Goal: Task Accomplishment & Management: Complete application form

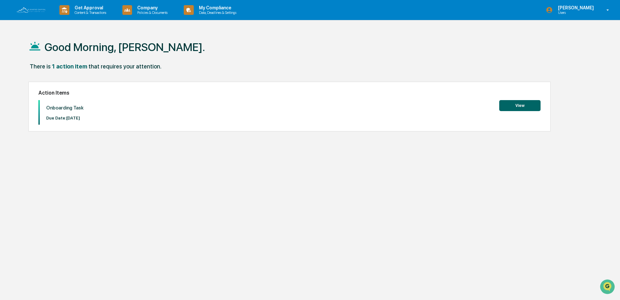
click at [517, 107] on button "View" at bounding box center [519, 105] width 41 height 11
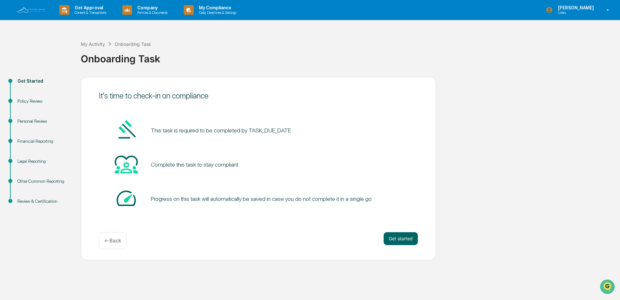
click at [208, 134] on pre "This task is required to be completed by TASK_DUE_DATE" at bounding box center [221, 130] width 140 height 9
drag, startPoint x: 204, startPoint y: 156, endPoint x: 204, endPoint y: 166, distance: 10.0
click at [204, 158] on div "Complete this task to stay compliant" at bounding box center [258, 164] width 319 height 25
click at [204, 166] on div "Complete this task to stay compliant" at bounding box center [194, 164] width 87 height 7
click at [203, 198] on div "Progress on this task will automatically be saved in case you do not complete i…" at bounding box center [262, 198] width 222 height 7
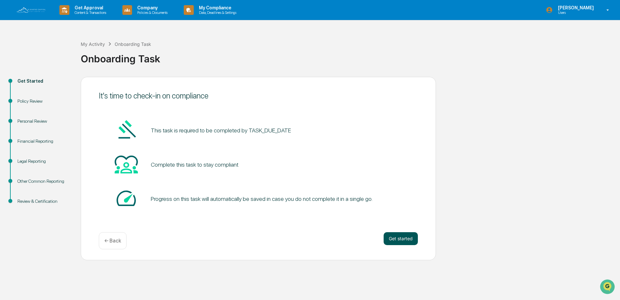
click at [403, 240] on button "Get started" at bounding box center [400, 238] width 34 height 13
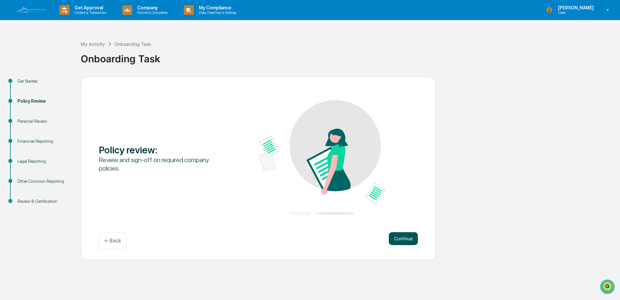
click at [413, 239] on button "Continue" at bounding box center [403, 238] width 29 height 13
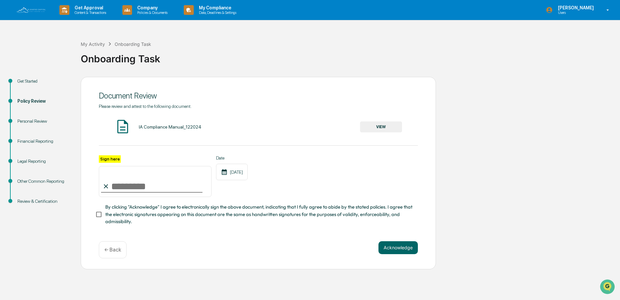
click at [376, 126] on button "VIEW" at bounding box center [381, 126] width 42 height 11
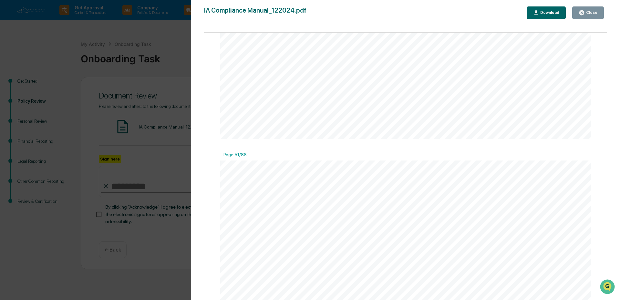
scroll to position [25144, 0]
click at [379, 142] on div "▪ This review, report, and certification would have to be completed no later th…" at bounding box center [405, 174] width 371 height 480
drag, startPoint x: 378, startPoint y: 152, endPoint x: 381, endPoint y: 174, distance: 22.4
click at [378, 156] on span "records" at bounding box center [372, 153] width 20 height 7
click at [383, 201] on span "amendments" at bounding box center [377, 202] width 36 height 7
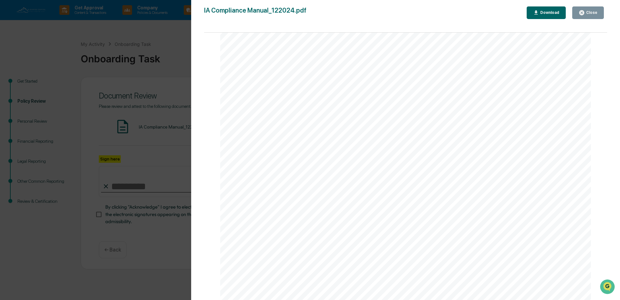
scroll to position [42780, 0]
click at [590, 10] on div "Close" at bounding box center [587, 13] width 19 height 6
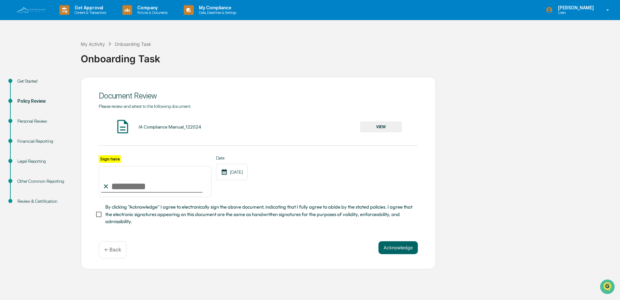
click at [116, 191] on input "Sign here" at bounding box center [155, 181] width 113 height 31
click at [120, 185] on input "Sign here" at bounding box center [155, 181] width 113 height 31
type input "**********"
click at [393, 246] on button "Acknowledge" at bounding box center [397, 247] width 39 height 13
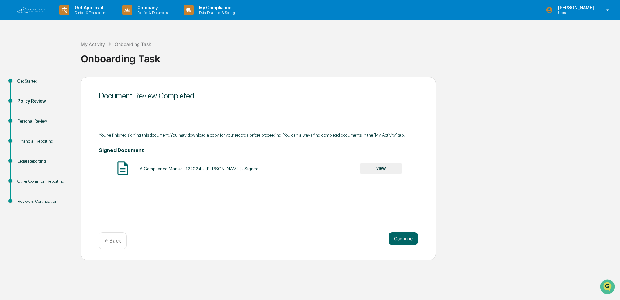
click at [373, 168] on button "VIEW" at bounding box center [381, 168] width 42 height 11
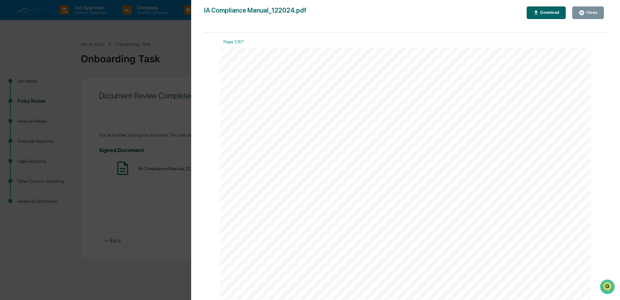
click at [238, 42] on div "Page 1/87" at bounding box center [405, 43] width 371 height 8
click at [583, 17] on button "Close" at bounding box center [588, 12] width 32 height 13
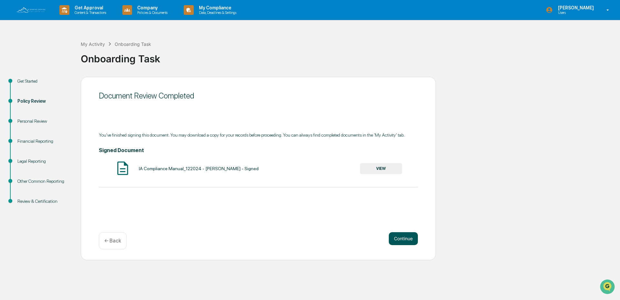
click at [406, 239] on button "Continue" at bounding box center [403, 238] width 29 height 13
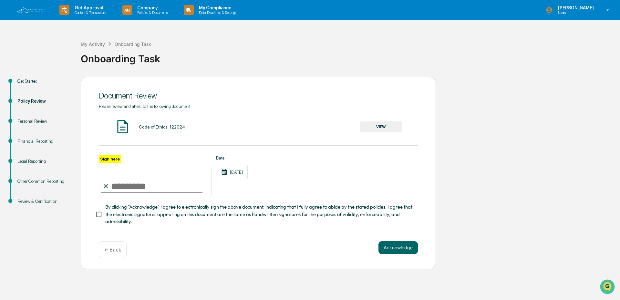
click at [376, 126] on button "VIEW" at bounding box center [381, 126] width 42 height 11
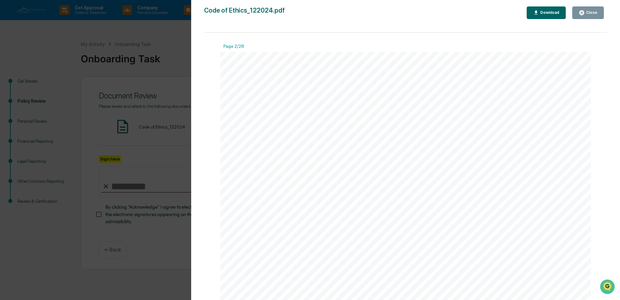
scroll to position [549, 0]
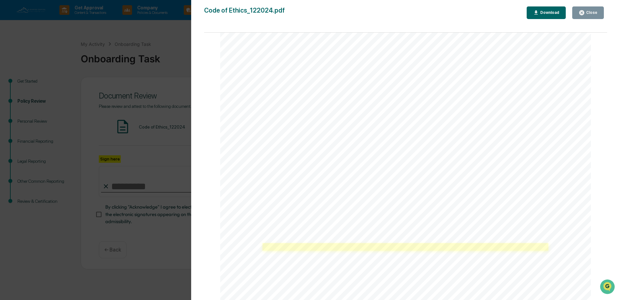
click at [294, 250] on link at bounding box center [405, 246] width 286 height 7
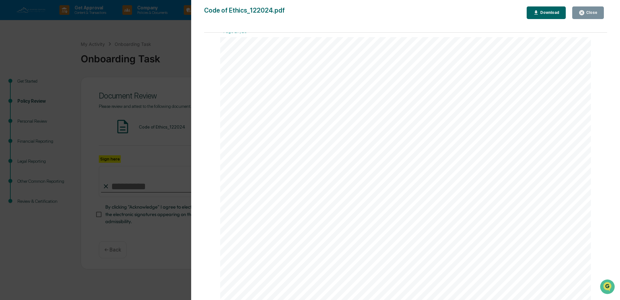
scroll to position [13034, 0]
click at [598, 15] on button "Close" at bounding box center [588, 12] width 32 height 13
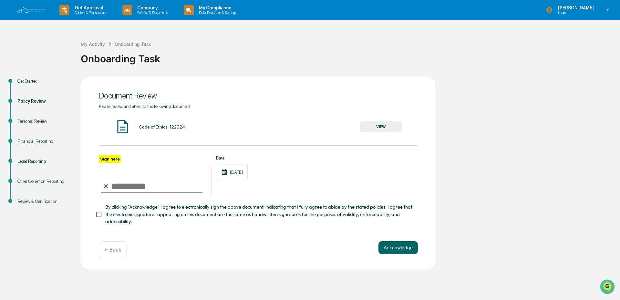
click at [131, 187] on input "Sign here" at bounding box center [155, 181] width 113 height 31
type input "**********"
click at [396, 249] on button "Acknowledge" at bounding box center [397, 247] width 39 height 13
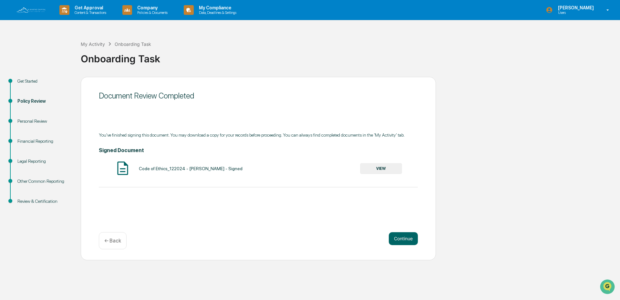
click at [386, 166] on button "VIEW" at bounding box center [381, 168] width 42 height 11
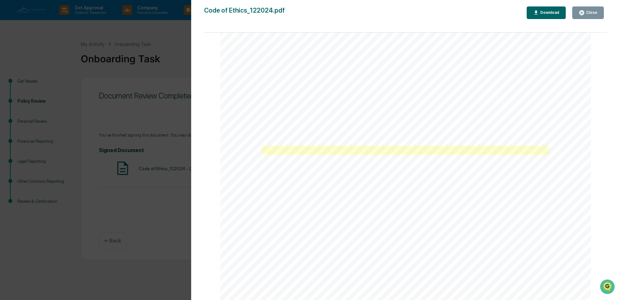
click at [282, 153] on link at bounding box center [405, 149] width 286 height 7
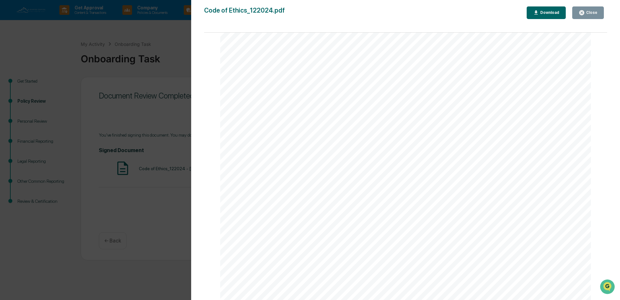
scroll to position [14244, 0]
click at [593, 13] on div "Close" at bounding box center [591, 12] width 13 height 5
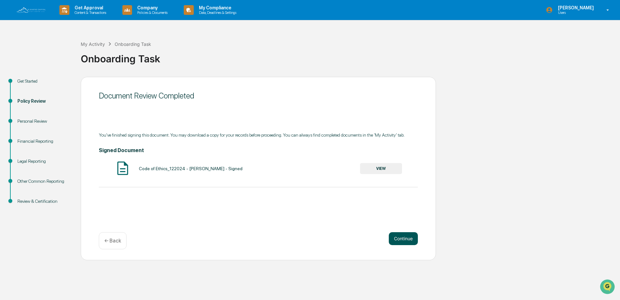
click at [408, 239] on button "Continue" at bounding box center [403, 238] width 29 height 13
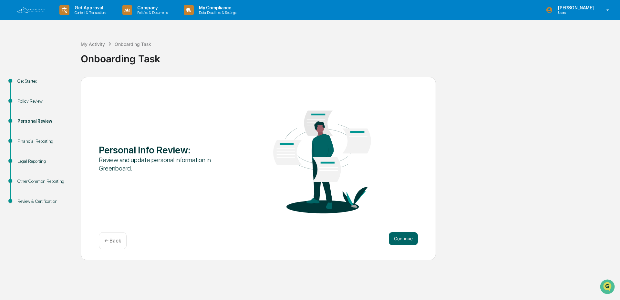
click at [318, 160] on img at bounding box center [321, 157] width 127 height 133
click at [121, 151] on div "Personal Info Review :" at bounding box center [162, 150] width 127 height 12
click at [121, 172] on div "Review and update personal information in Greenboard." at bounding box center [162, 164] width 127 height 17
click at [400, 241] on button "Continue" at bounding box center [403, 238] width 29 height 13
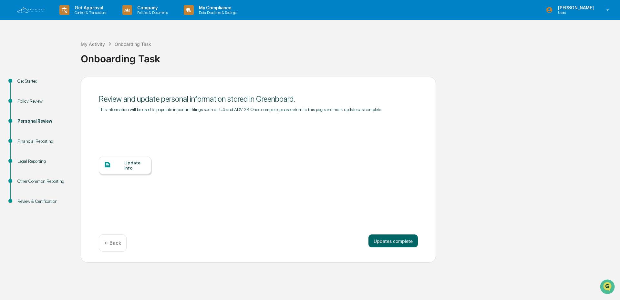
click at [126, 167] on div "Update Info" at bounding box center [135, 165] width 22 height 10
click at [488, 135] on div "Get Started Policy Review Personal Review Financial Reporting Legal Reporting O…" at bounding box center [309, 170] width 613 height 186
click at [183, 175] on div "Update Info" at bounding box center [258, 170] width 319 height 116
click at [386, 243] on button "Updates complete" at bounding box center [392, 240] width 49 height 13
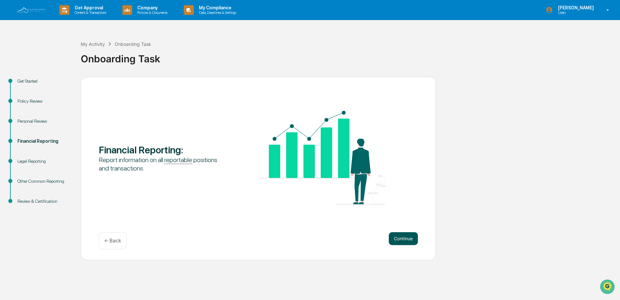
click at [399, 240] on button "Continue" at bounding box center [403, 238] width 29 height 13
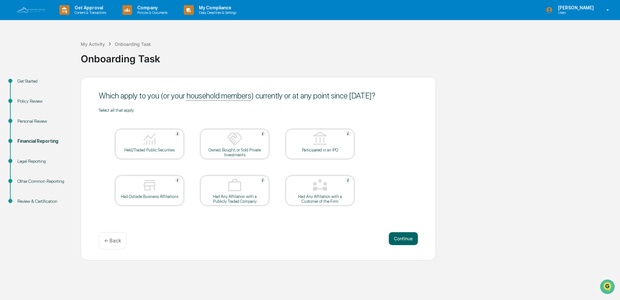
click at [514, 147] on div "Get Started Policy Review Personal Review Financial Reporting Legal Reporting O…" at bounding box center [309, 168] width 613 height 183
click at [502, 175] on div "Get Started Policy Review Personal Review Financial Reporting Legal Reporting O…" at bounding box center [309, 168] width 613 height 183
click at [516, 132] on div "Get Started Policy Review Personal Review Financial Reporting Legal Reporting O…" at bounding box center [309, 168] width 613 height 183
click at [519, 138] on div "Get Started Policy Review Personal Review Financial Reporting Legal Reporting O…" at bounding box center [309, 168] width 613 height 183
click at [516, 171] on div "Get Started Policy Review Personal Review Financial Reporting Legal Reporting O…" at bounding box center [309, 168] width 613 height 183
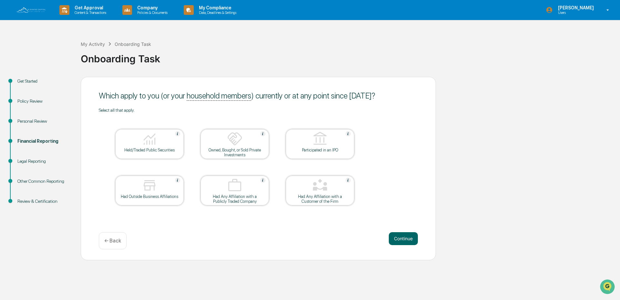
click at [550, 107] on div "Get Started Policy Review Personal Review Financial Reporting Legal Reporting O…" at bounding box center [309, 168] width 613 height 183
click at [452, 107] on div "Get Started Policy Review Personal Review Financial Reporting Legal Reporting O…" at bounding box center [309, 168] width 613 height 183
click at [152, 146] on img at bounding box center [149, 138] width 15 height 15
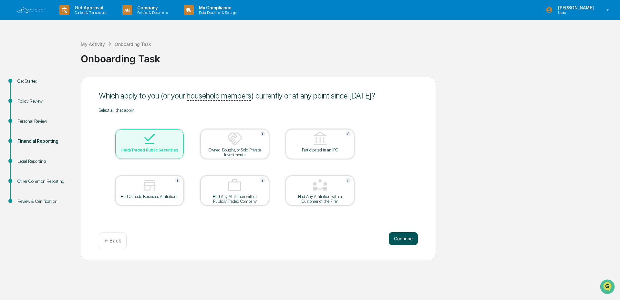
click at [407, 236] on button "Continue" at bounding box center [403, 238] width 29 height 13
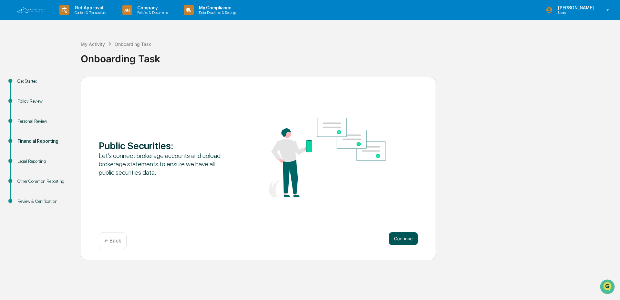
click at [401, 236] on button "Continue" at bounding box center [403, 238] width 29 height 13
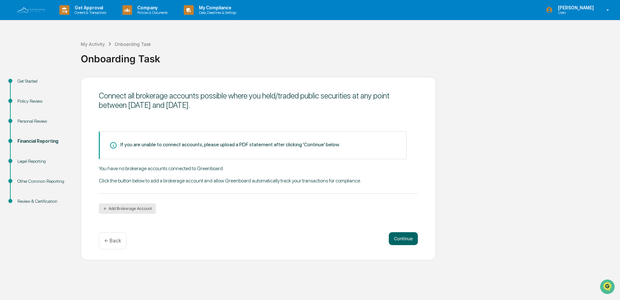
click at [131, 211] on button "Add Brokerage Account" at bounding box center [127, 208] width 57 height 10
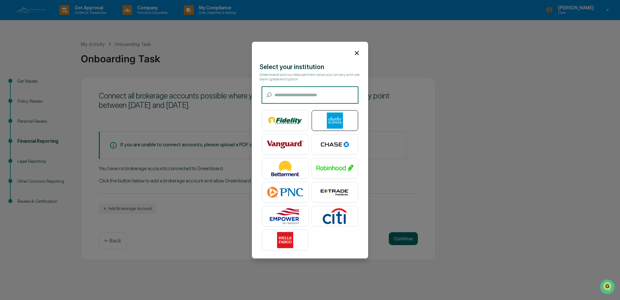
click at [335, 122] on img at bounding box center [334, 120] width 37 height 16
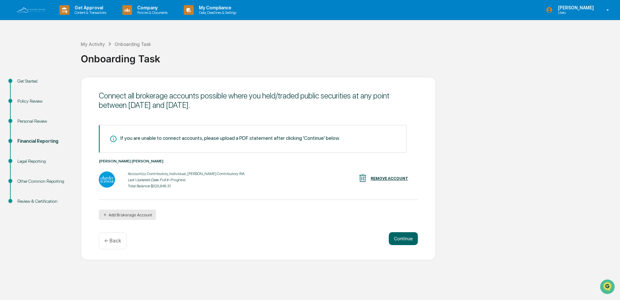
click at [144, 216] on button "Add Brokerage Account" at bounding box center [127, 214] width 57 height 10
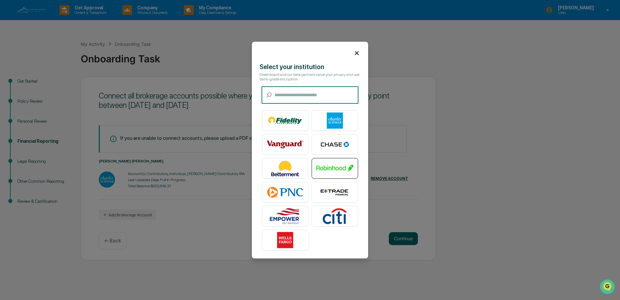
click at [335, 169] on img at bounding box center [334, 168] width 37 height 16
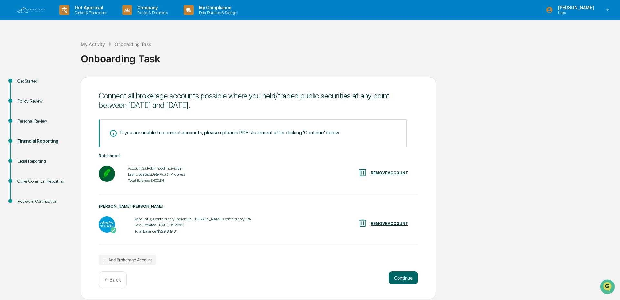
click at [474, 199] on div "Get Started Policy Review Personal Review Financial Reporting Legal Reporting O…" at bounding box center [309, 188] width 613 height 223
click at [476, 220] on div "Get Started Policy Review Personal Review Financial Reporting Legal Reporting O…" at bounding box center [309, 188] width 613 height 223
click at [397, 281] on button "Continue" at bounding box center [403, 277] width 29 height 13
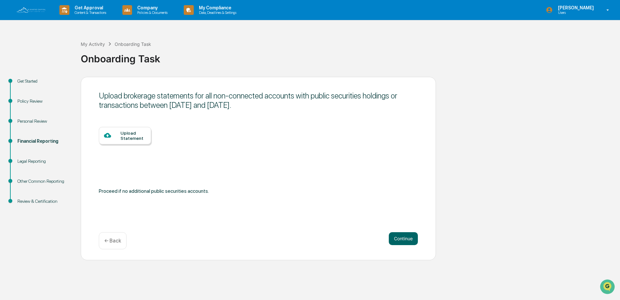
click at [199, 149] on div "Upload Statement" at bounding box center [258, 156] width 319 height 59
click at [198, 150] on div "Upload Statement" at bounding box center [258, 156] width 319 height 59
click at [398, 241] on button "Continue" at bounding box center [403, 238] width 29 height 13
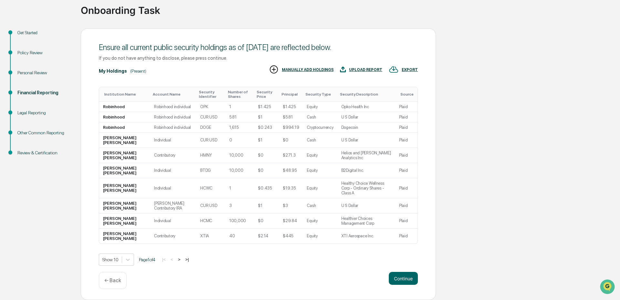
scroll to position [58, 0]
click at [406, 279] on button "Continue" at bounding box center [403, 278] width 29 height 13
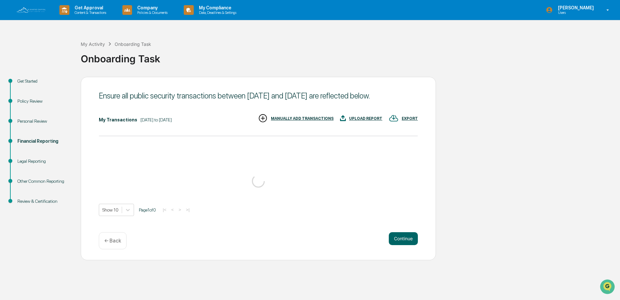
scroll to position [0, 0]
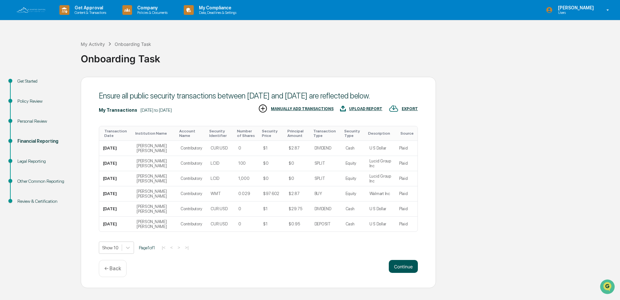
click at [400, 273] on button "Continue" at bounding box center [403, 266] width 29 height 13
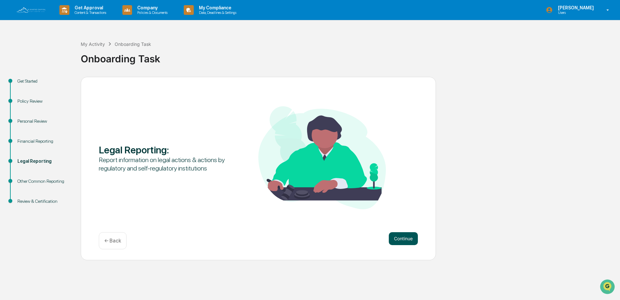
click at [403, 237] on button "Continue" at bounding box center [403, 238] width 29 height 13
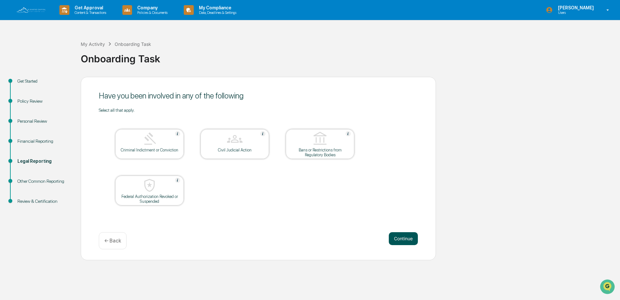
click at [395, 240] on button "Continue" at bounding box center [403, 238] width 29 height 13
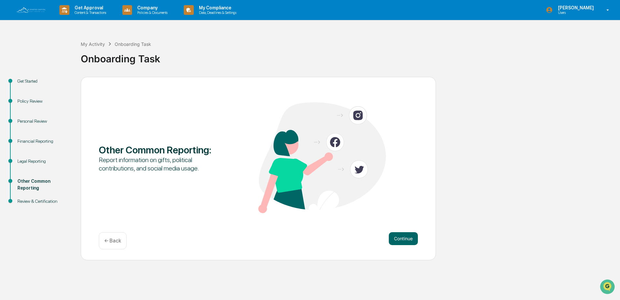
click at [177, 212] on div "Other Common Reporting : Report information on gifts, political contributions, …" at bounding box center [258, 158] width 319 height 112
click at [398, 237] on button "Continue" at bounding box center [403, 238] width 29 height 13
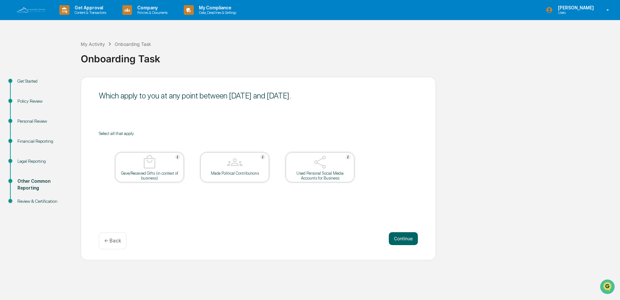
drag, startPoint x: 398, startPoint y: 240, endPoint x: 349, endPoint y: 229, distance: 50.8
click at [349, 229] on div "Which apply to you at any point between August 3, 2025 and September 3, 2025. S…" at bounding box center [258, 168] width 355 height 183
click at [399, 238] on button "Continue" at bounding box center [403, 238] width 29 height 13
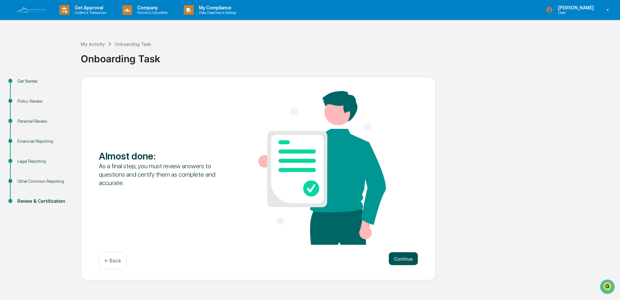
click at [406, 258] on button "Continue" at bounding box center [403, 258] width 29 height 13
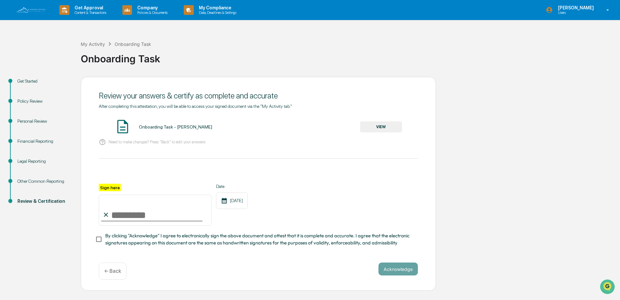
drag, startPoint x: 152, startPoint y: 155, endPoint x: 179, endPoint y: 155, distance: 26.8
click at [153, 155] on div "After completing this attestation, you will be able to access your signed docum…" at bounding box center [258, 175] width 319 height 143
click at [378, 127] on button "VIEW" at bounding box center [381, 126] width 42 height 11
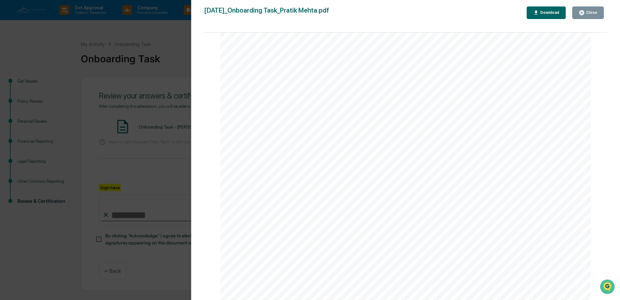
scroll to position [2997, 0]
click at [583, 16] on button "Close" at bounding box center [588, 12] width 32 height 13
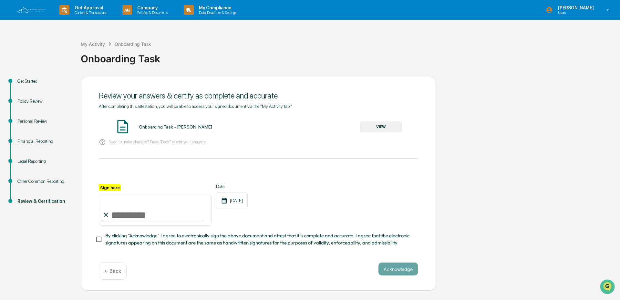
click at [118, 214] on input "Sign here" at bounding box center [155, 210] width 113 height 31
type input "**********"
click at [389, 269] on button "Acknowledge" at bounding box center [397, 268] width 39 height 13
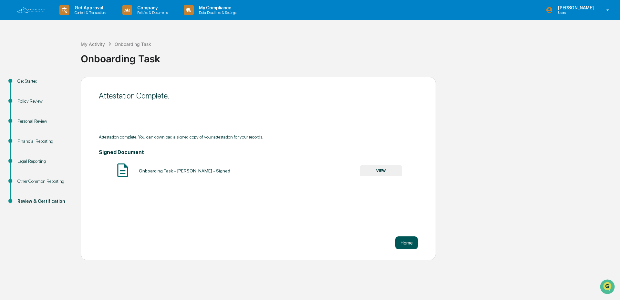
click at [409, 241] on button "Home" at bounding box center [406, 242] width 23 height 13
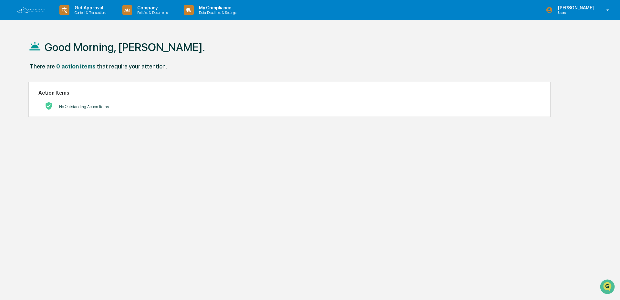
click at [216, 154] on div "Good Morning, Pratik. There are 0 action items that require your attention. Act…" at bounding box center [307, 181] width 577 height 300
click at [393, 33] on div "Good Morning, Pratik." at bounding box center [307, 47] width 558 height 32
click at [591, 12] on p "Users" at bounding box center [575, 12] width 44 height 5
click at [357, 60] on div at bounding box center [310, 150] width 620 height 300
drag, startPoint x: 495, startPoint y: 79, endPoint x: 558, endPoint y: 49, distance: 70.2
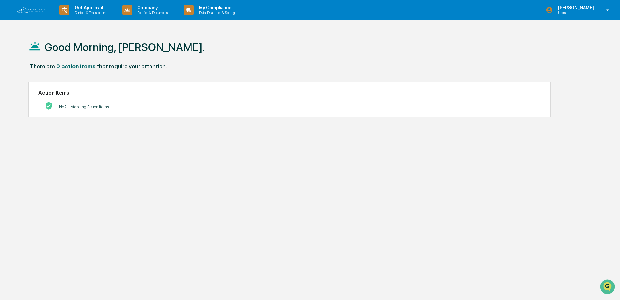
click at [504, 80] on div "Good Morning, Pratik. There are 0 action items that require your attention. Act…" at bounding box center [307, 181] width 577 height 300
click at [575, 13] on p "Users" at bounding box center [575, 12] width 44 height 5
click at [547, 37] on li "Logout" at bounding box center [569, 33] width 90 height 12
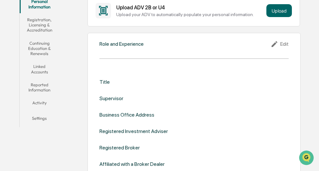
scroll to position [129, 0]
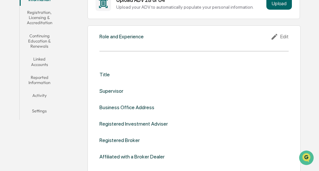
click at [104, 77] on div "Title" at bounding box center [104, 75] width 10 height 6
click at [275, 36] on icon at bounding box center [274, 37] width 6 height 6
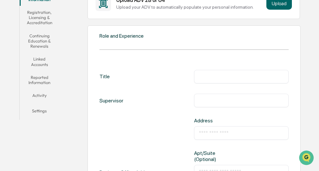
click at [219, 77] on input "text" at bounding box center [241, 77] width 85 height 6
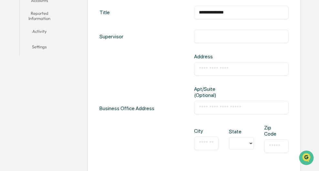
scroll to position [194, 0]
type input "**********"
click at [224, 70] on input "text" at bounding box center [241, 69] width 85 height 6
type input "*"
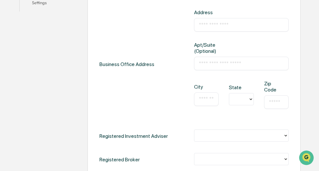
scroll to position [258, 0]
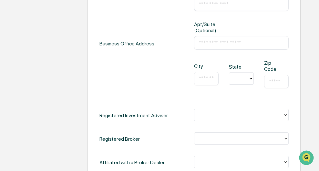
click at [217, 44] on input "text" at bounding box center [241, 43] width 85 height 6
type input "**********"
type input "*"
type input "**********"
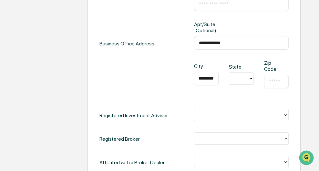
scroll to position [0, 0]
type input "*"
click at [261, 42] on input "**********" at bounding box center [241, 43] width 85 height 6
click at [222, 45] on input "**********" at bounding box center [241, 43] width 85 height 6
type input "**********"
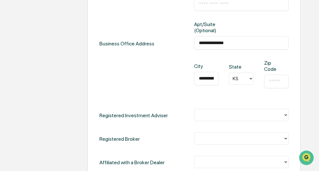
click at [269, 83] on div "​" at bounding box center [276, 82] width 25 height 14
click at [276, 82] on input "text" at bounding box center [276, 81] width 15 height 6
type input "*"
type input "*****"
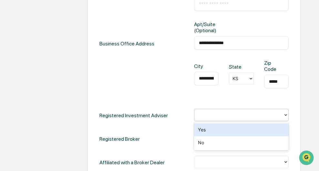
click at [225, 113] on div at bounding box center [239, 115] width 82 height 7
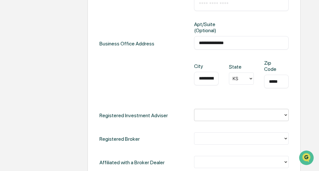
click at [225, 113] on div at bounding box center [239, 115] width 82 height 7
click at [154, 95] on div "**********" at bounding box center [193, 44] width 189 height 110
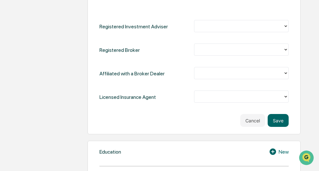
scroll to position [355, 0]
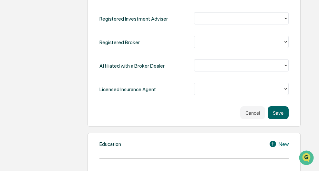
click at [205, 20] on div at bounding box center [239, 18] width 82 height 7
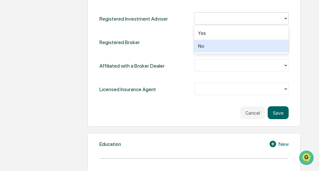
click at [208, 46] on div "No" at bounding box center [241, 46] width 95 height 13
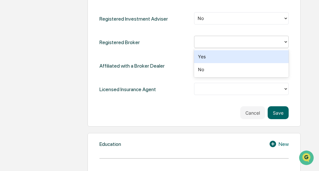
click at [209, 44] on div at bounding box center [239, 41] width 82 height 7
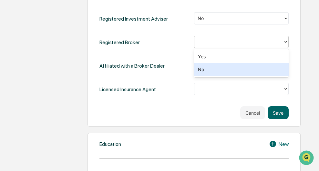
click at [211, 69] on div "No" at bounding box center [241, 69] width 95 height 13
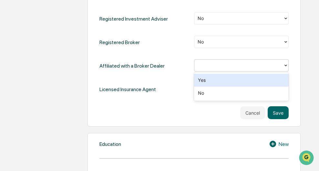
click at [210, 67] on div at bounding box center [239, 65] width 82 height 7
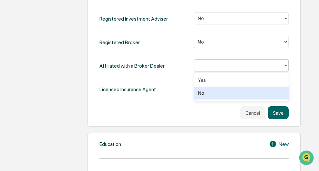
click at [216, 97] on div "No" at bounding box center [241, 93] width 95 height 13
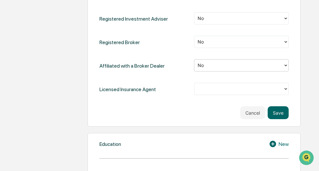
click at [199, 90] on div at bounding box center [239, 89] width 82 height 7
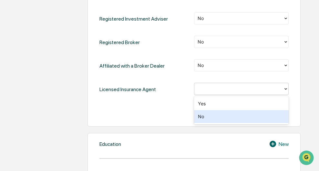
click at [204, 117] on div "No" at bounding box center [241, 116] width 95 height 13
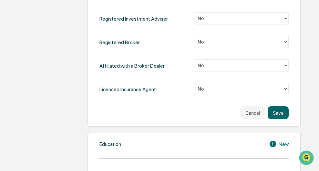
click at [167, 109] on div "Cancel Save" at bounding box center [193, 113] width 189 height 13
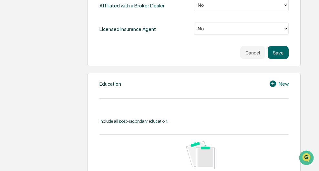
scroll to position [420, 0]
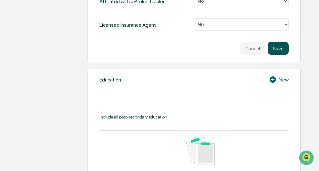
click at [277, 47] on button "Save" at bounding box center [278, 48] width 21 height 13
click at [278, 49] on button "Save" at bounding box center [278, 48] width 21 height 13
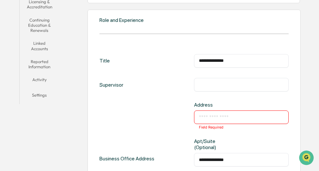
scroll to position [161, 0]
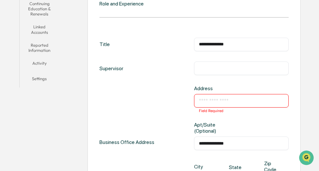
click at [227, 66] on input "text" at bounding box center [241, 68] width 85 height 6
click at [223, 100] on input "text" at bounding box center [241, 101] width 85 height 6
click at [239, 101] on input "text" at bounding box center [241, 101] width 85 height 6
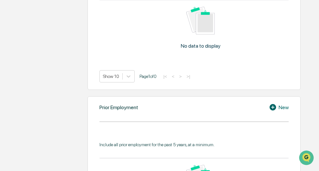
scroll to position [452, 0]
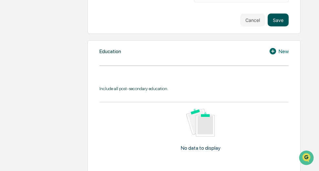
type input "**********"
click at [276, 21] on button "Save" at bounding box center [278, 20] width 21 height 13
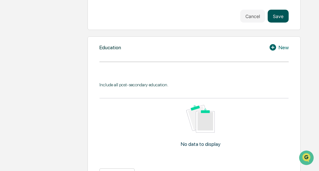
scroll to position [448, 0]
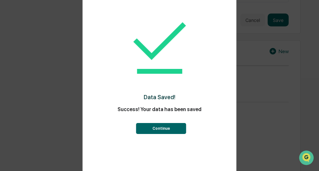
click at [159, 131] on button "Continue" at bounding box center [161, 128] width 50 height 11
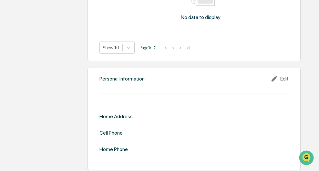
scroll to position [587, 0]
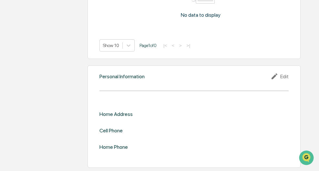
click at [275, 77] on icon at bounding box center [274, 77] width 6 height 6
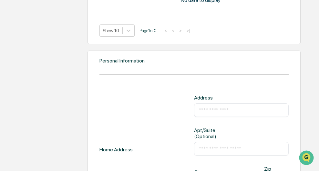
scroll to position [588, 0]
